Goal: Contribute content: Add original content to the website for others to see

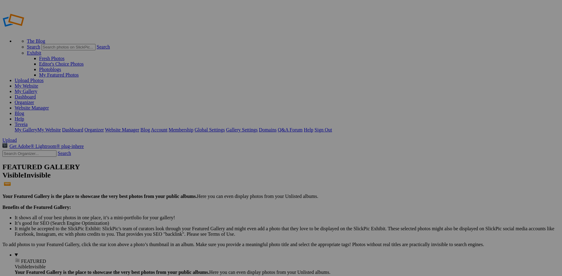
click at [383, 100] on img at bounding box center [387, 90] width 46 height 35
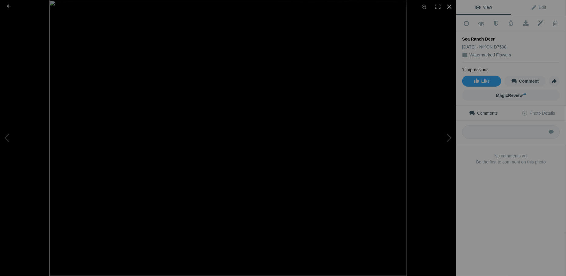
click at [448, 7] on div at bounding box center [449, 6] width 13 height 13
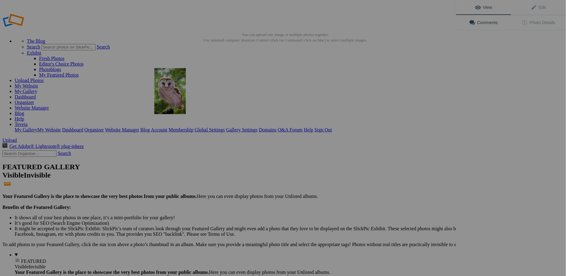
click at [160, 104] on img at bounding box center [169, 91] width 31 height 46
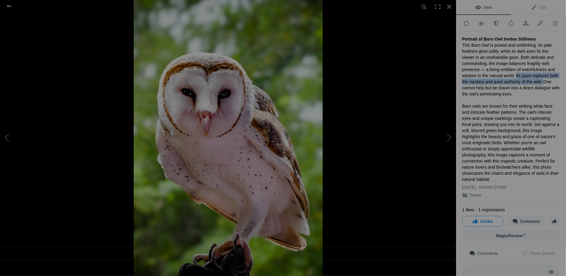
drag, startPoint x: 512, startPoint y: 73, endPoint x: 538, endPoint y: 79, distance: 26.6
click at [538, 79] on div "This Barn Owl is poised and unblinking. Its pale feathers glow softly, while it…" at bounding box center [511, 112] width 98 height 140
drag, startPoint x: 538, startPoint y: 79, endPoint x: 540, endPoint y: 9, distance: 69.9
click at [540, 9] on span "Edit" at bounding box center [538, 7] width 15 height 5
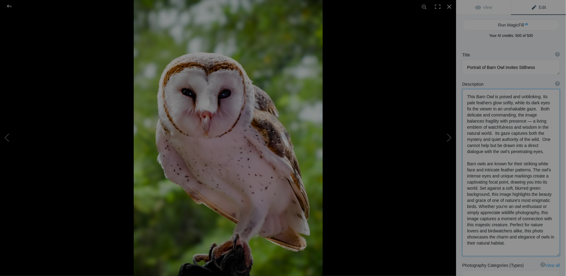
drag, startPoint x: 493, startPoint y: 133, endPoint x: 542, endPoint y: 141, distance: 49.9
click at [542, 141] on textarea at bounding box center [511, 172] width 98 height 167
drag, startPoint x: 467, startPoint y: 157, endPoint x: 508, endPoint y: 217, distance: 72.8
click at [508, 217] on textarea at bounding box center [511, 172] width 98 height 167
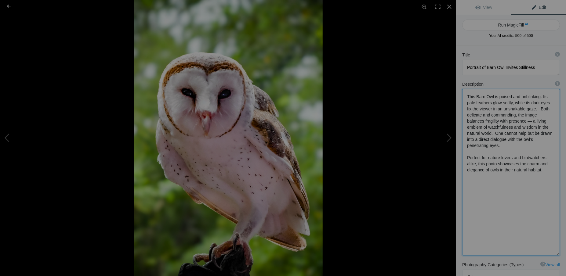
drag, startPoint x: 523, startPoint y: 121, endPoint x: 492, endPoint y: 131, distance: 32.2
click at [492, 131] on textarea at bounding box center [511, 172] width 98 height 167
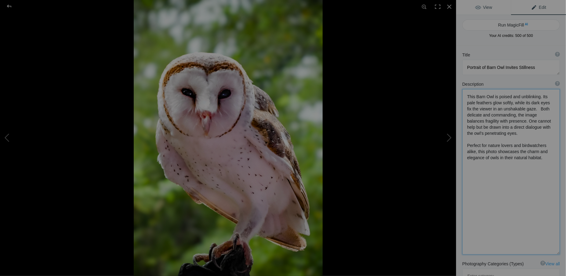
type textarea "This Barn Owl is poised and unblinking. Its pale feathers glow softly, while it…"
click at [482, 8] on span "View" at bounding box center [483, 7] width 17 height 5
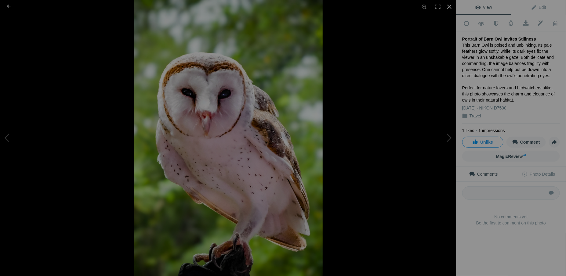
click at [446, 8] on div at bounding box center [449, 6] width 13 height 13
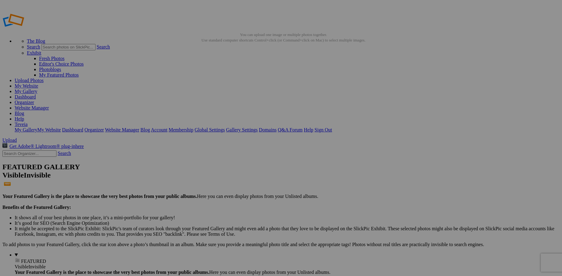
click at [38, 83] on link "My Website" at bounding box center [27, 85] width 24 height 5
click at [27, 122] on link "Teveia" at bounding box center [21, 124] width 13 height 5
click at [332, 127] on link "Sign Out" at bounding box center [322, 129] width 17 height 5
